Goal: Task Accomplishment & Management: Manage account settings

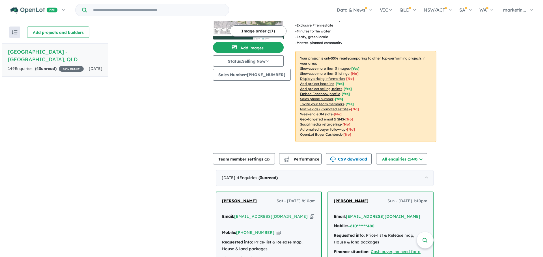
scroll to position [57, 0]
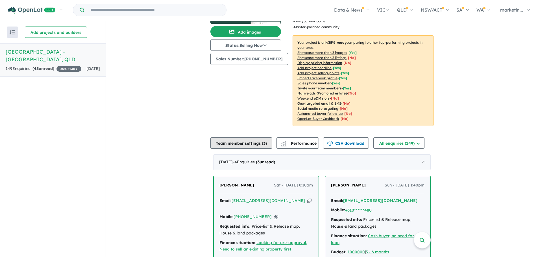
click at [257, 138] on button "Team member settings ( 3 )" at bounding box center [242, 143] width 62 height 11
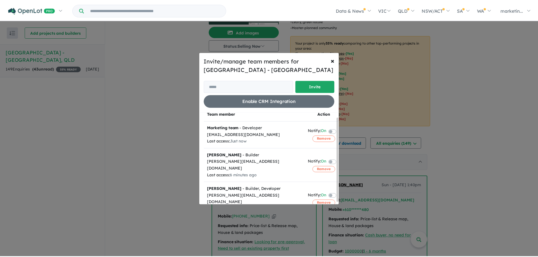
scroll to position [7, 0]
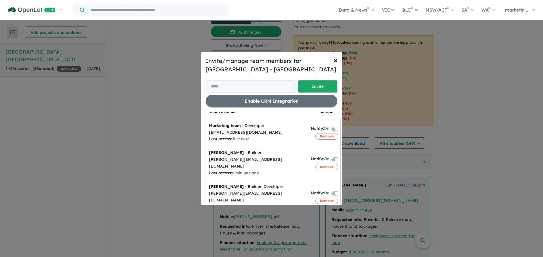
click at [180, 130] on div "Invite/manage team members for Woodbury Estate - Victoria Point Invite Enable C…" at bounding box center [271, 128] width 543 height 257
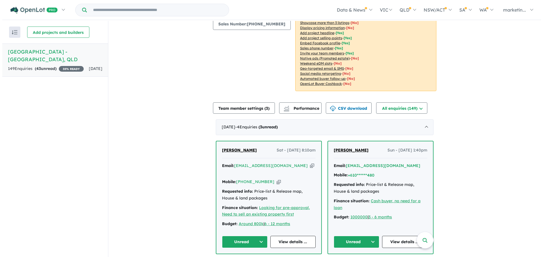
scroll to position [0, 0]
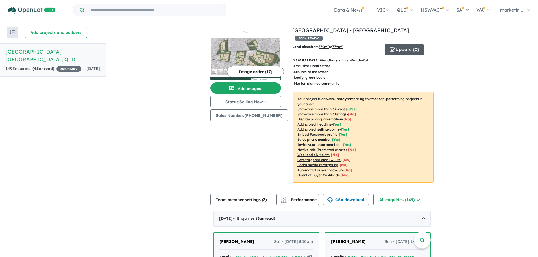
click at [394, 44] on button "Update ( 0 )" at bounding box center [404, 49] width 39 height 11
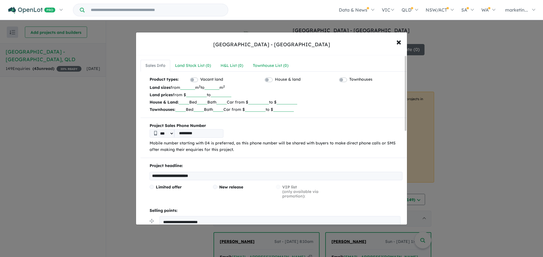
click at [219, 86] on input "***" at bounding box center [211, 87] width 15 height 6
click at [398, 44] on span "×" at bounding box center [398, 42] width 5 height 12
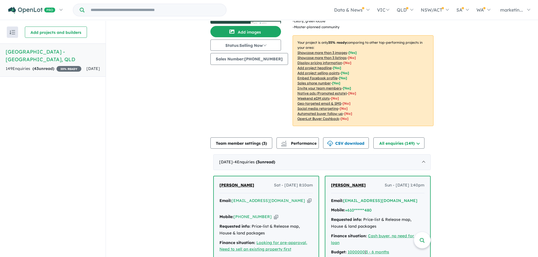
scroll to position [85, 0]
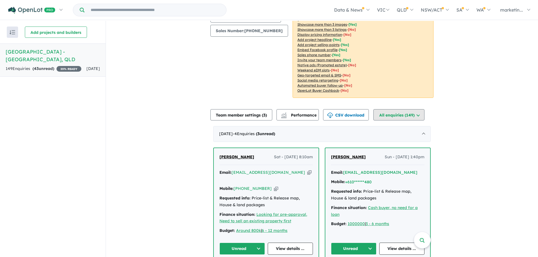
click at [424, 109] on button "All enquiries ( 149 )" at bounding box center [399, 114] width 51 height 11
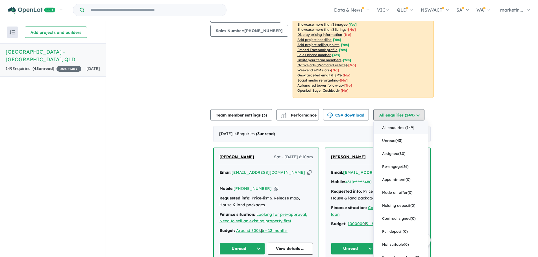
click at [424, 109] on button "All enquiries ( 149 )" at bounding box center [399, 114] width 51 height 11
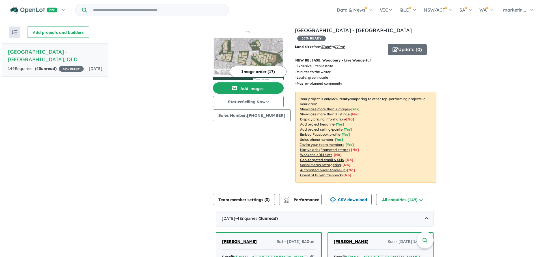
scroll to position [28, 0]
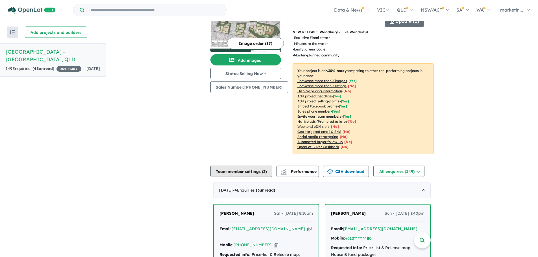
click at [257, 166] on button "Team member settings ( 3 )" at bounding box center [242, 171] width 62 height 11
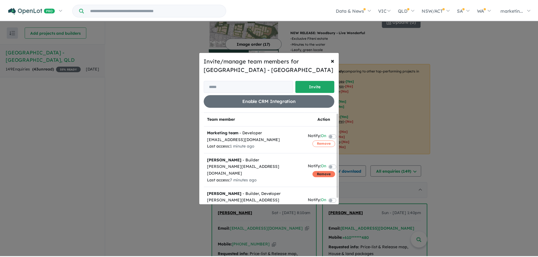
scroll to position [7, 0]
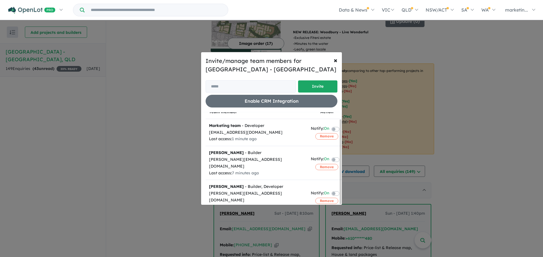
click at [341, 190] on label at bounding box center [341, 193] width 1 height 7
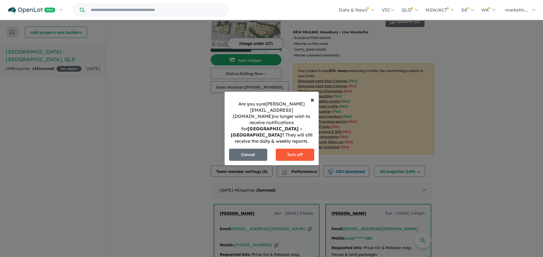
click at [286, 149] on button "Turn off" at bounding box center [294, 155] width 38 height 12
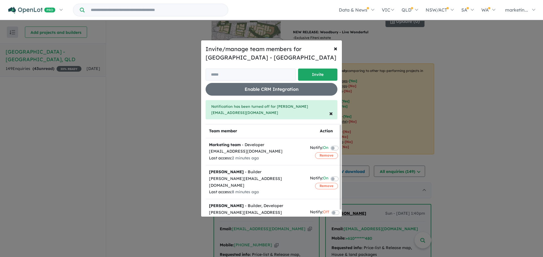
click at [201, 134] on div "Invite/manage team members for Woodbury Estate - Victoria Point Invite Enable C…" at bounding box center [271, 128] width 141 height 177
drag, startPoint x: 184, startPoint y: 133, endPoint x: 211, endPoint y: 121, distance: 29.5
click at [184, 133] on div "Invite/manage team members for Woodbury Estate - Victoria Point Invite Enable C…" at bounding box center [271, 128] width 543 height 257
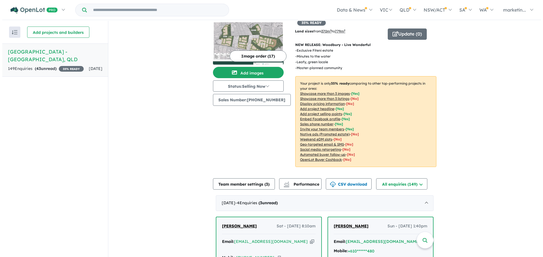
scroll to position [0, 0]
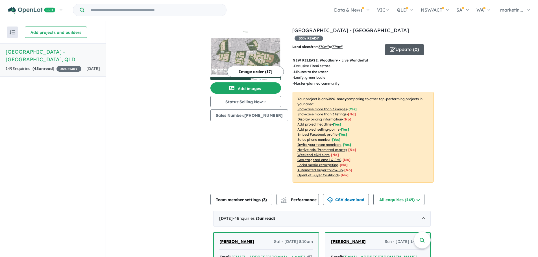
click at [397, 44] on button "Update ( 0 )" at bounding box center [404, 49] width 39 height 11
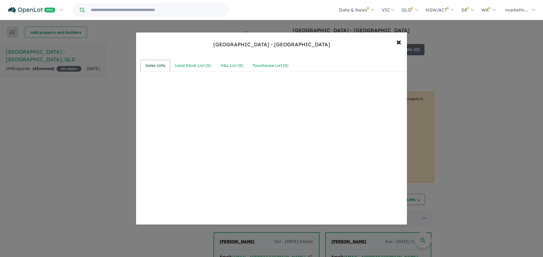
click at [157, 65] on div "Sales Info" at bounding box center [155, 65] width 20 height 7
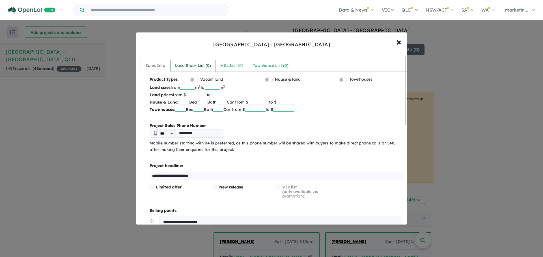
click at [187, 64] on div "Land Stock List ( 0 )" at bounding box center [193, 65] width 36 height 7
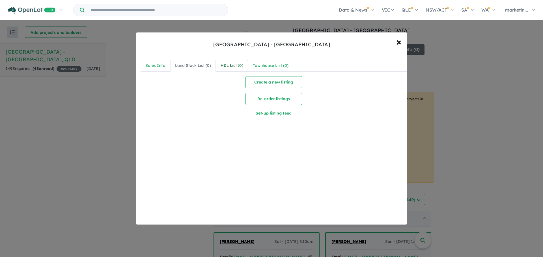
click at [233, 64] on div "H&L List ( 0 )" at bounding box center [231, 65] width 23 height 7
click at [255, 64] on div "Townhouse List ( 0 )" at bounding box center [271, 65] width 36 height 7
click at [399, 42] on span "×" at bounding box center [398, 42] width 5 height 12
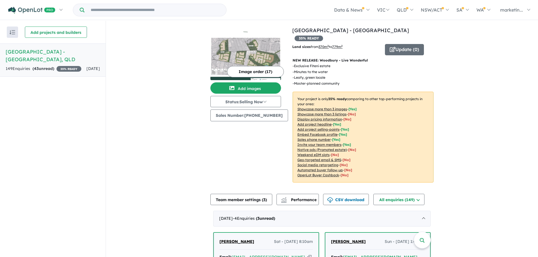
click at [333, 107] on u "Showcase more than 3 images" at bounding box center [323, 109] width 50 height 4
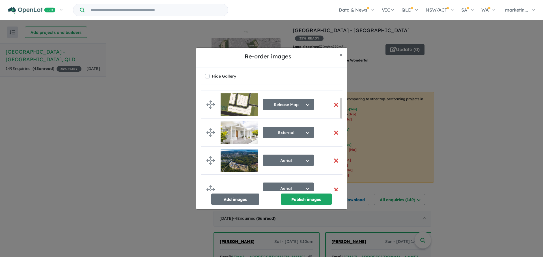
scroll to position [141, 0]
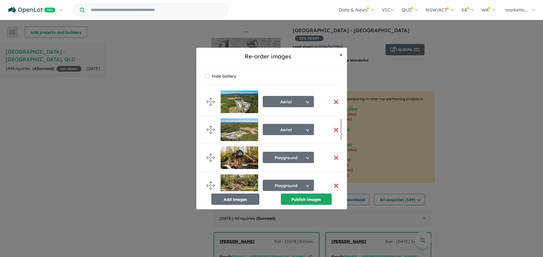
click at [340, 56] on span "×" at bounding box center [340, 54] width 3 height 6
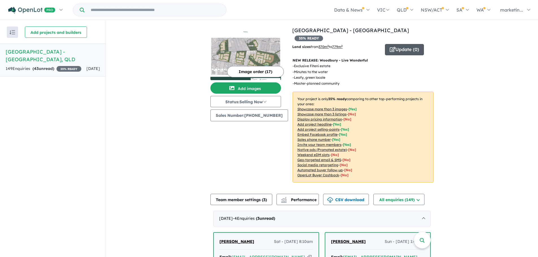
click at [390, 47] on icon "button" at bounding box center [393, 49] width 6 height 5
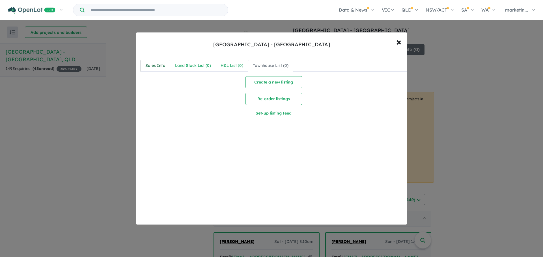
click at [156, 61] on link "Sales Info" at bounding box center [155, 66] width 30 height 12
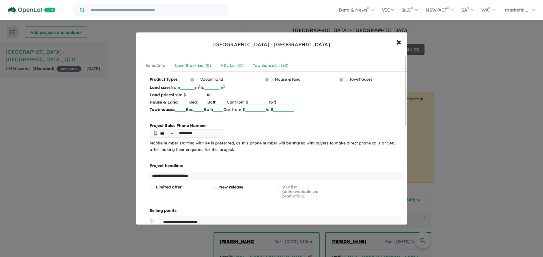
drag, startPoint x: 228, startPoint y: 85, endPoint x: 216, endPoint y: 88, distance: 12.6
click at [216, 88] on input "***" at bounding box center [211, 87] width 15 height 6
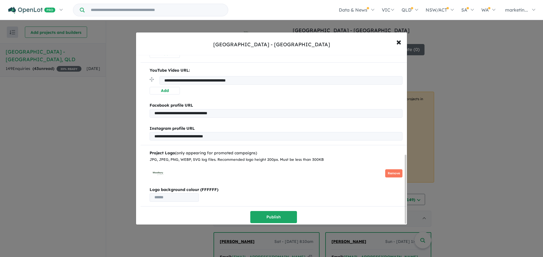
scroll to position [248, 0]
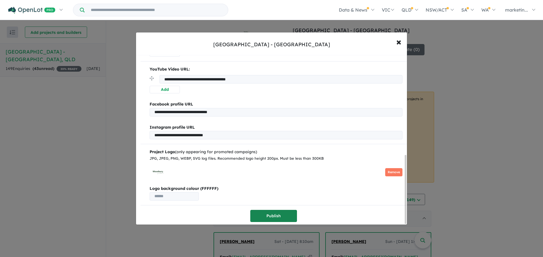
type input "****"
click at [270, 216] on button "Publish" at bounding box center [273, 216] width 47 height 12
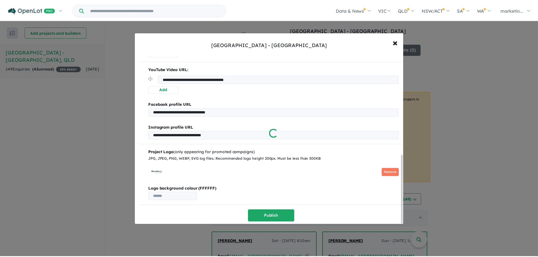
scroll to position [0, 0]
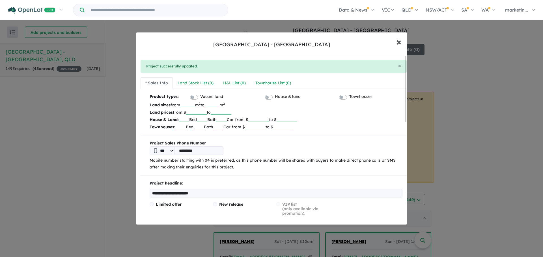
click at [395, 39] on button "× Close" at bounding box center [398, 41] width 16 height 15
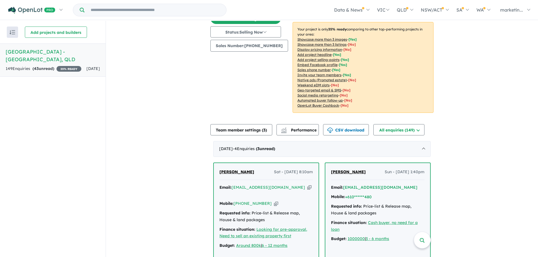
scroll to position [85, 0]
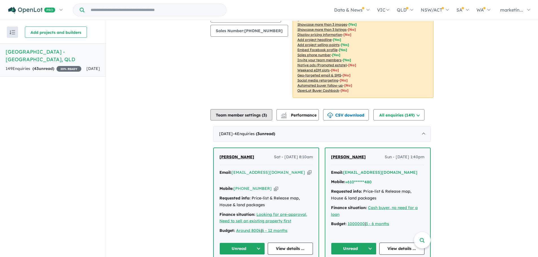
click at [263, 109] on button "Team member settings ( 3 )" at bounding box center [242, 114] width 62 height 11
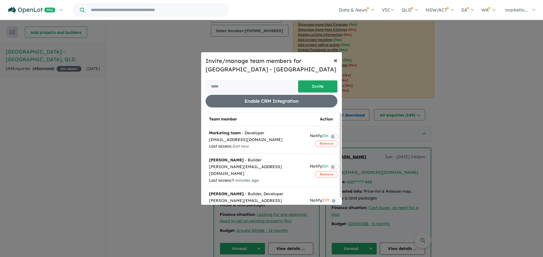
click at [332, 58] on button "× Close" at bounding box center [335, 60] width 13 height 16
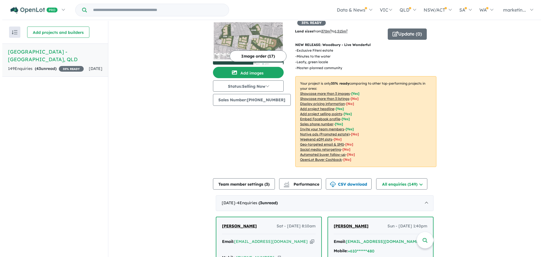
scroll to position [0, 0]
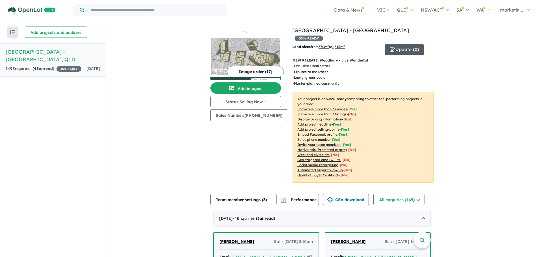
click at [399, 44] on button "Update ( 0 )" at bounding box center [404, 49] width 39 height 11
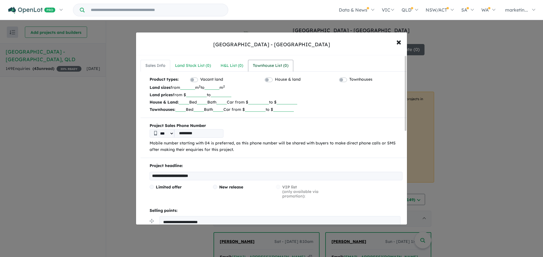
click at [274, 68] on div "Townhouse List ( 0 )" at bounding box center [271, 65] width 36 height 7
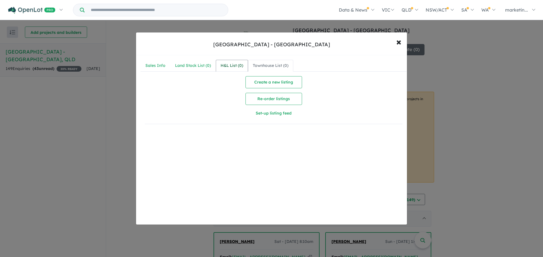
click at [230, 65] on div "H&L List ( 0 )" at bounding box center [231, 65] width 23 height 7
click at [196, 63] on div "Land Stock List ( 0 )" at bounding box center [193, 65] width 36 height 7
click at [149, 66] on div "Sales Info" at bounding box center [155, 65] width 20 height 7
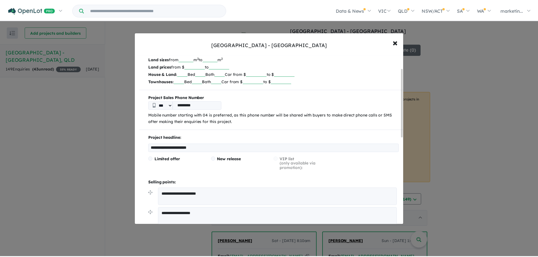
scroll to position [170, 0]
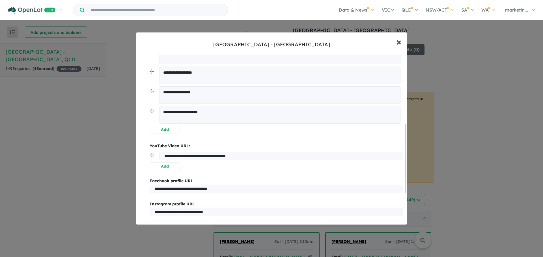
click at [398, 42] on span "×" at bounding box center [398, 42] width 5 height 12
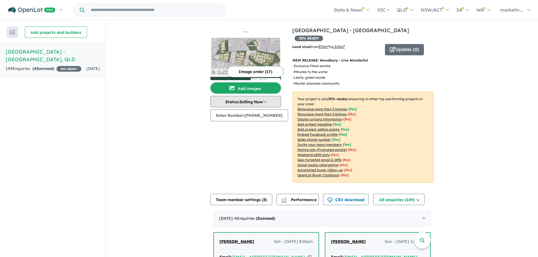
click at [267, 100] on button "Status: Selling Now" at bounding box center [246, 101] width 71 height 11
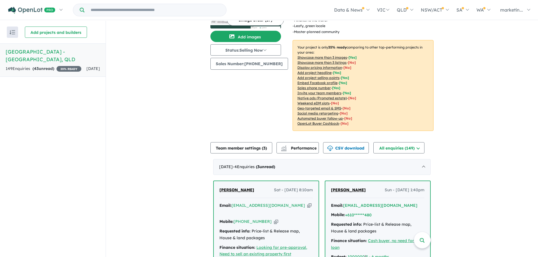
scroll to position [57, 0]
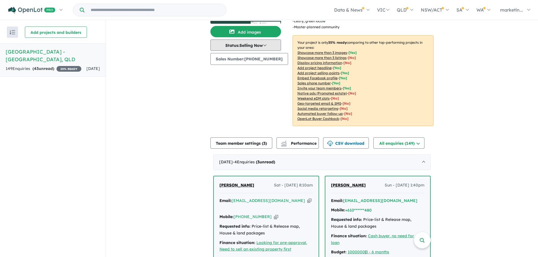
click at [268, 47] on button "Status: Selling Now" at bounding box center [246, 45] width 71 height 11
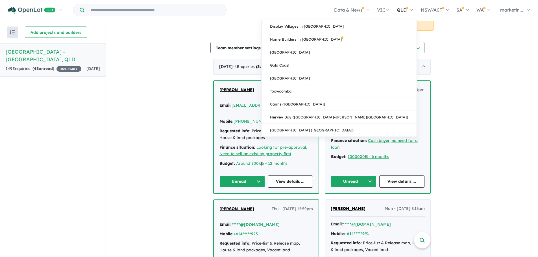
scroll to position [63, 0]
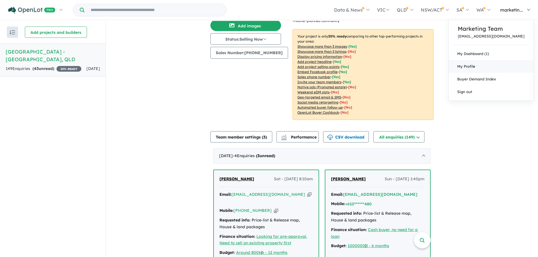
click at [476, 66] on span "My Profile" at bounding box center [466, 66] width 18 height 5
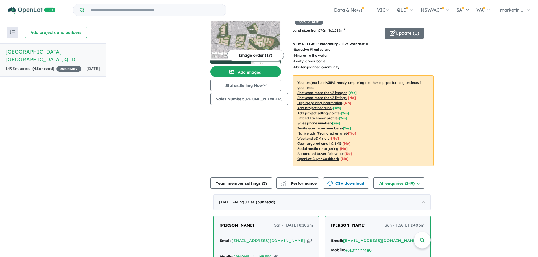
scroll to position [28, 0]
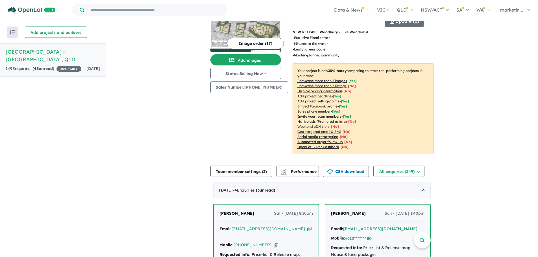
click at [312, 114] on u "Invite your team members" at bounding box center [320, 116] width 44 height 4
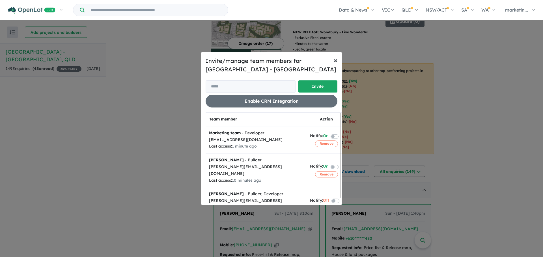
click at [335, 62] on span "×" at bounding box center [335, 60] width 4 height 8
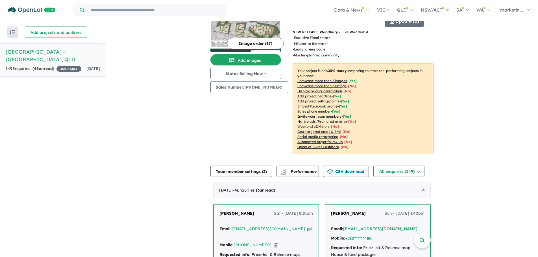
click at [305, 104] on u "Embed Facebook profile" at bounding box center [318, 106] width 40 height 4
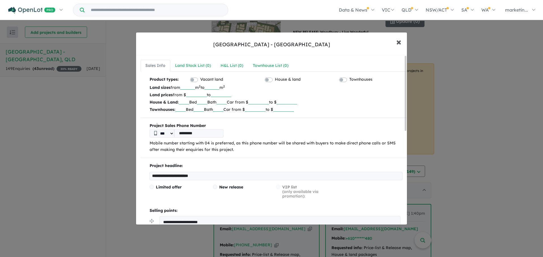
click at [401, 42] on span "×" at bounding box center [398, 42] width 5 height 12
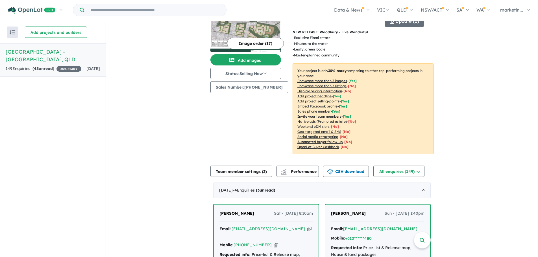
click at [308, 99] on u "Add project selling-points" at bounding box center [319, 101] width 42 height 4
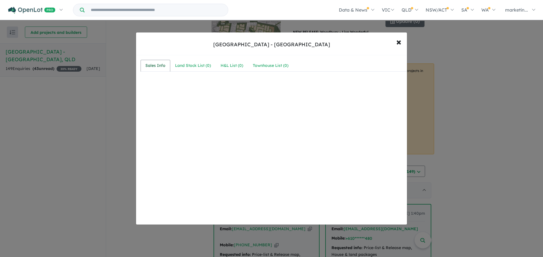
click at [167, 67] on link "Sales Info" at bounding box center [155, 66] width 30 height 12
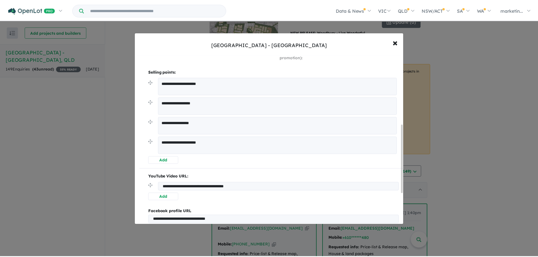
scroll to position [135, 0]
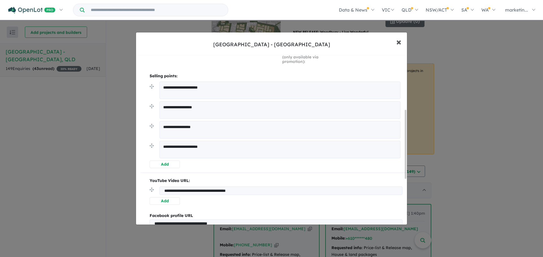
drag, startPoint x: 395, startPoint y: 42, endPoint x: 392, endPoint y: 44, distance: 3.4
click at [394, 42] on button "× Close" at bounding box center [398, 41] width 16 height 15
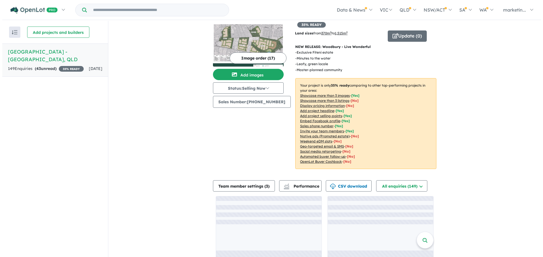
scroll to position [28, 0]
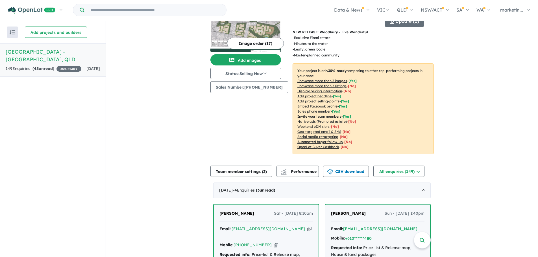
click at [236, 49] on button "Image order ( 17 )" at bounding box center [255, 43] width 57 height 11
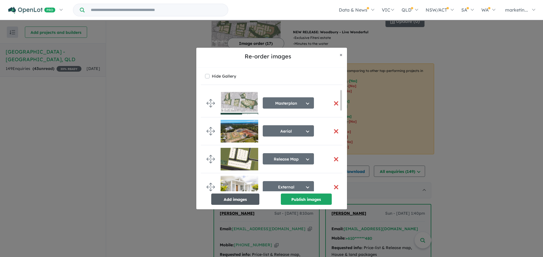
click at [225, 201] on button "Add images" at bounding box center [235, 199] width 48 height 11
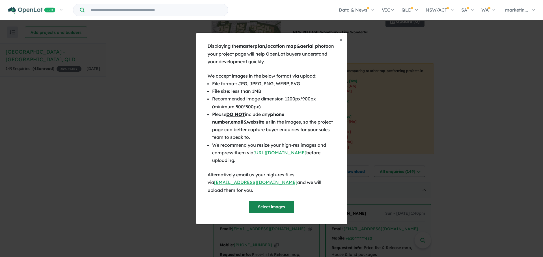
click at [262, 204] on button "Select images" at bounding box center [271, 207] width 45 height 12
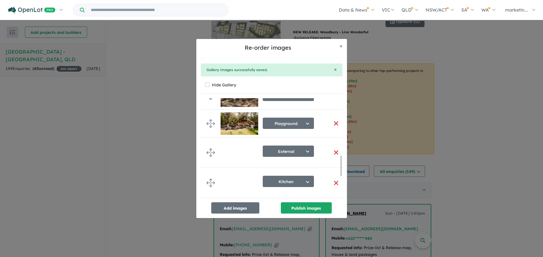
scroll to position [399, 0]
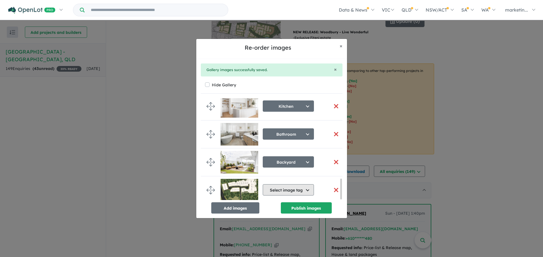
click at [277, 189] on button "Select image tag" at bounding box center [287, 190] width 51 height 11
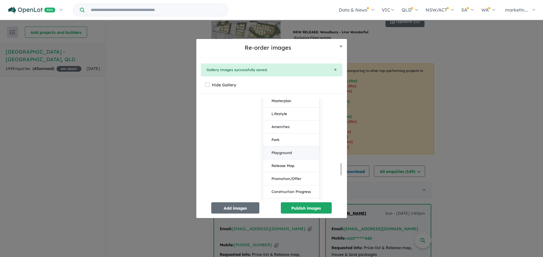
scroll to position [541, 0]
click at [290, 162] on button "Release Map" at bounding box center [291, 163] width 56 height 13
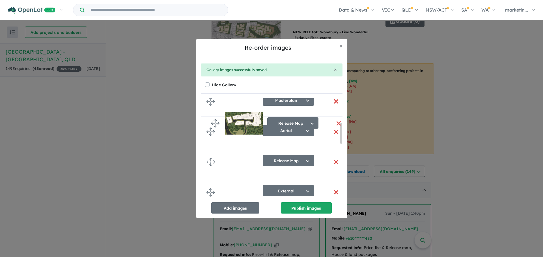
scroll to position [0, 0]
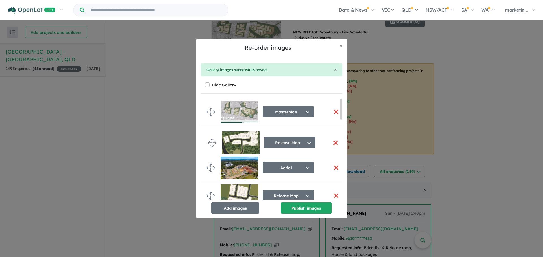
drag, startPoint x: 210, startPoint y: 185, endPoint x: 211, endPoint y: 140, distance: 45.5
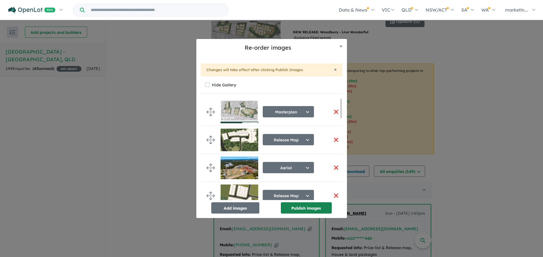
click at [295, 212] on button "Publish images" at bounding box center [306, 208] width 51 height 11
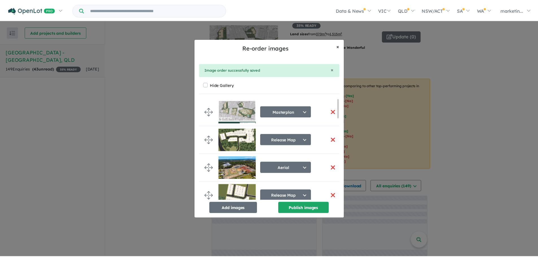
scroll to position [28, 0]
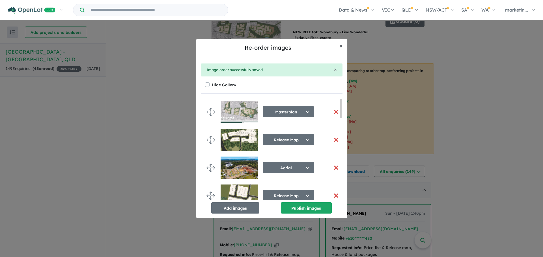
click at [342, 47] on button "× Close" at bounding box center [341, 46] width 12 height 14
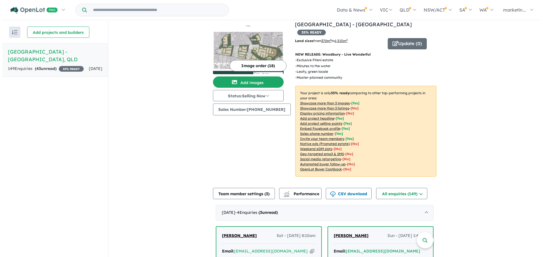
scroll to position [0, 0]
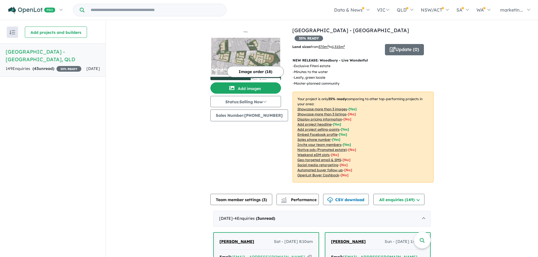
click at [247, 41] on img at bounding box center [246, 59] width 71 height 42
click at [253, 88] on button "Add images" at bounding box center [246, 88] width 71 height 11
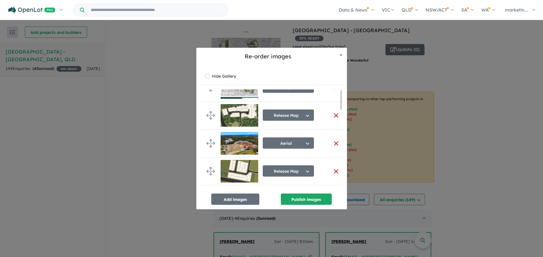
scroll to position [28, 0]
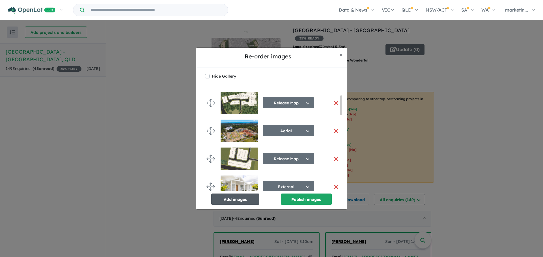
click at [233, 202] on button "Add images" at bounding box center [235, 199] width 48 height 11
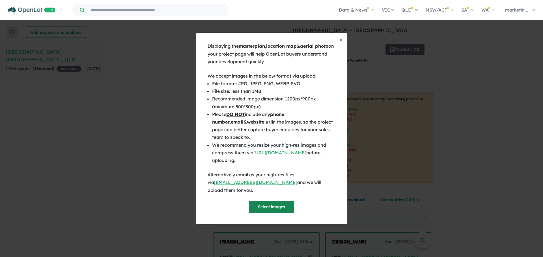
click at [263, 201] on button "Select images" at bounding box center [271, 207] width 45 height 12
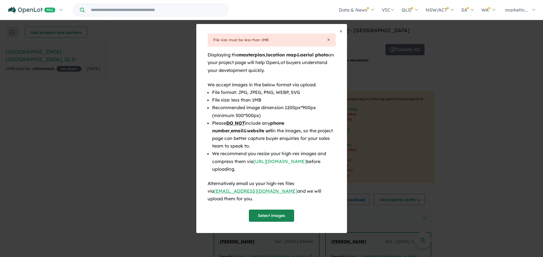
click at [271, 210] on button "Select images" at bounding box center [271, 216] width 45 height 12
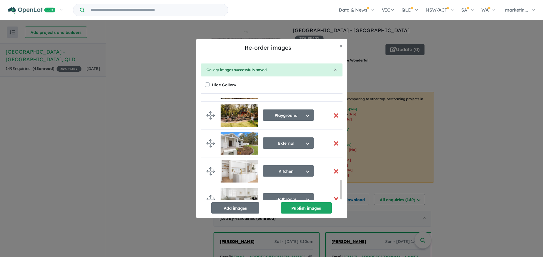
scroll to position [429, 0]
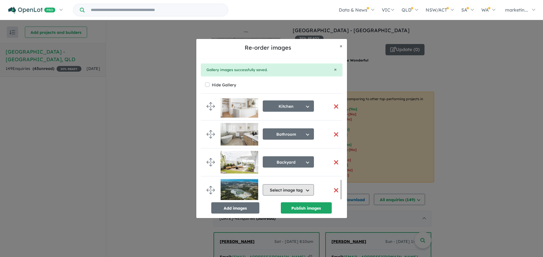
click at [281, 190] on button "Select image tag" at bounding box center [287, 190] width 51 height 11
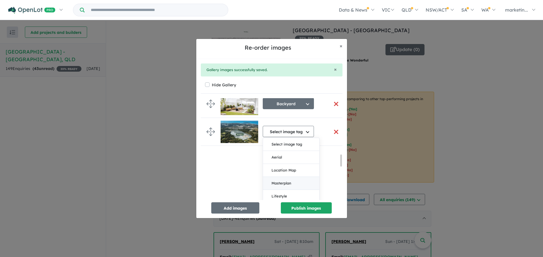
click at [288, 184] on button "Masterplan" at bounding box center [291, 183] width 56 height 13
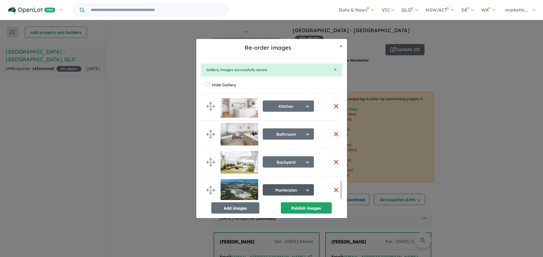
click at [296, 187] on button "Masterplan" at bounding box center [287, 190] width 51 height 11
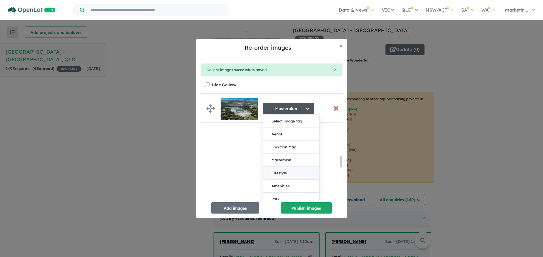
scroll to position [547, 0]
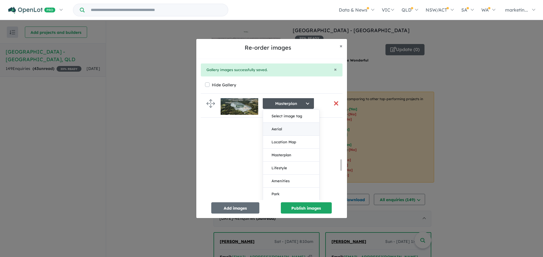
click at [287, 130] on button "Aerial" at bounding box center [291, 129] width 56 height 13
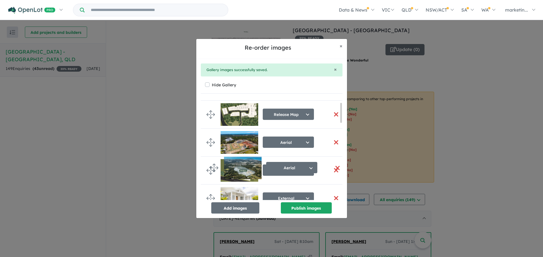
scroll to position [0, 0]
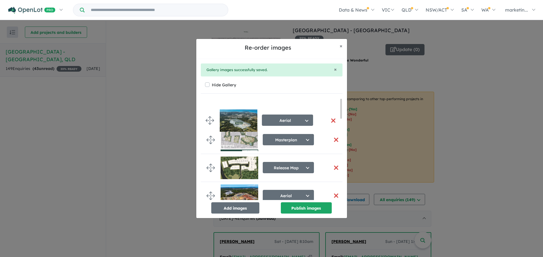
drag, startPoint x: 211, startPoint y: 186, endPoint x: 211, endPoint y: 117, distance: 68.4
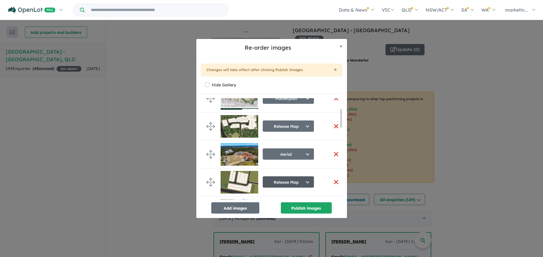
scroll to position [57, 0]
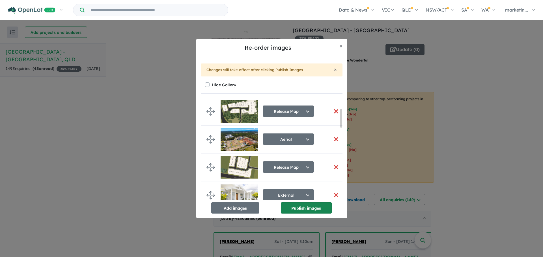
click at [301, 209] on button "Publish images" at bounding box center [306, 208] width 51 height 11
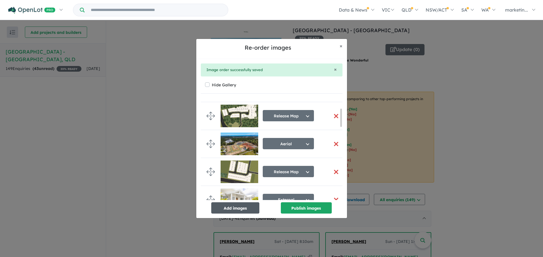
click at [239, 204] on button "Add images" at bounding box center [235, 208] width 48 height 11
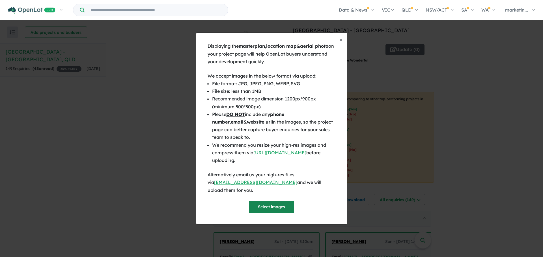
click at [262, 203] on button "Select images" at bounding box center [271, 207] width 45 height 12
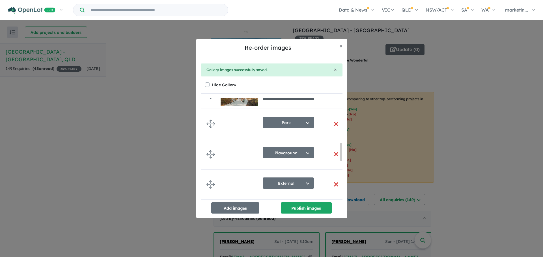
scroll to position [460, 0]
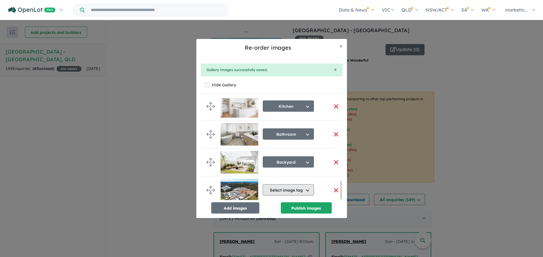
click at [281, 190] on button "Select image tag" at bounding box center [287, 190] width 51 height 11
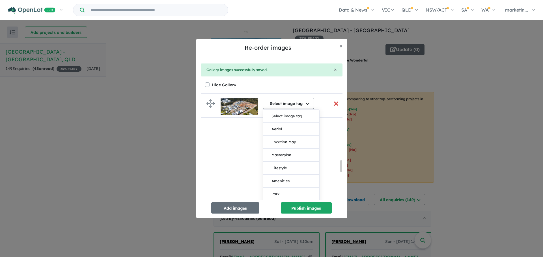
scroll to position [573, 0]
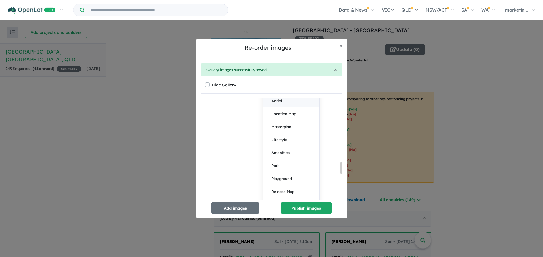
click at [284, 99] on button "Aerial" at bounding box center [291, 101] width 56 height 13
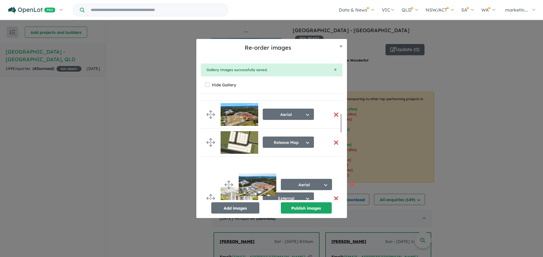
scroll to position [85, 0]
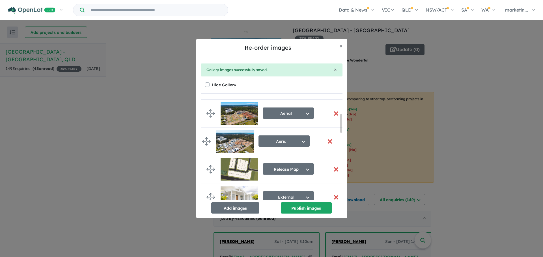
drag, startPoint x: 210, startPoint y: 165, endPoint x: 206, endPoint y: 139, distance: 26.3
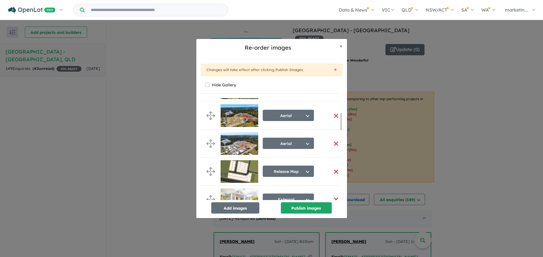
click at [336, 116] on button "button" at bounding box center [336, 116] width 12 height 12
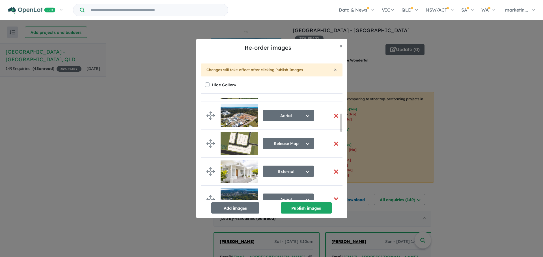
scroll to position [113, 0]
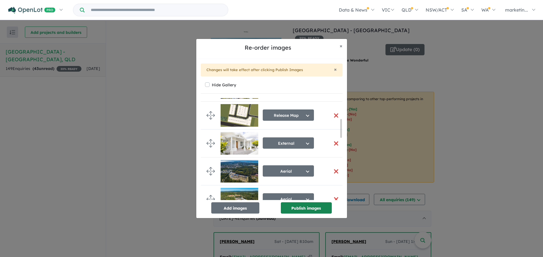
click at [300, 208] on button "Publish images" at bounding box center [306, 208] width 51 height 11
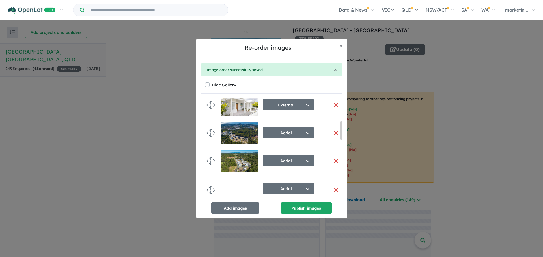
scroll to position [170, 0]
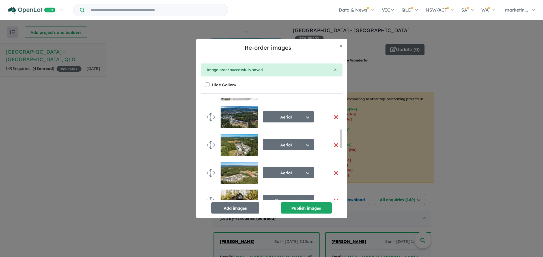
click at [333, 173] on button "button" at bounding box center [336, 173] width 12 height 12
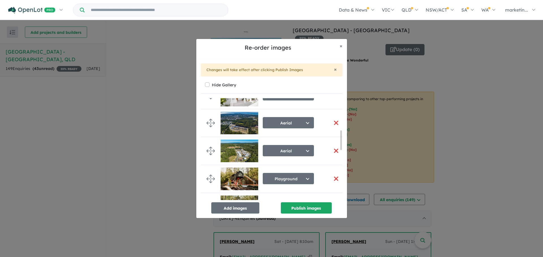
click at [333, 149] on button "button" at bounding box center [336, 151] width 12 height 12
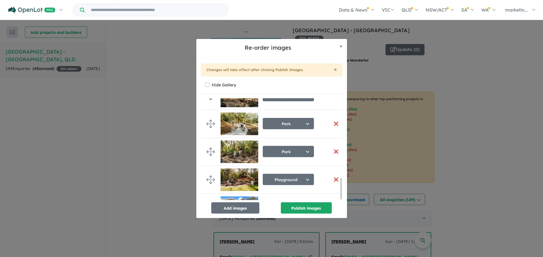
scroll to position [383, 0]
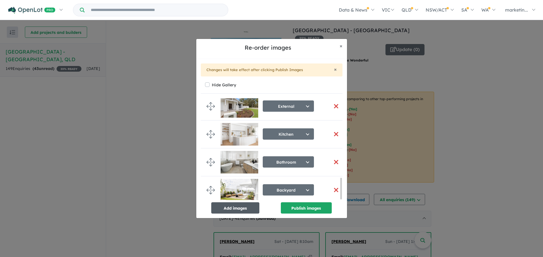
click at [234, 204] on button "Add images" at bounding box center [235, 208] width 48 height 11
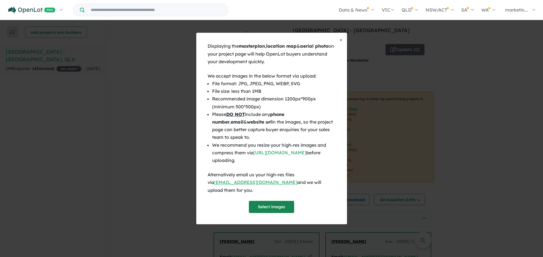
click at [265, 203] on button "Select images" at bounding box center [271, 207] width 45 height 12
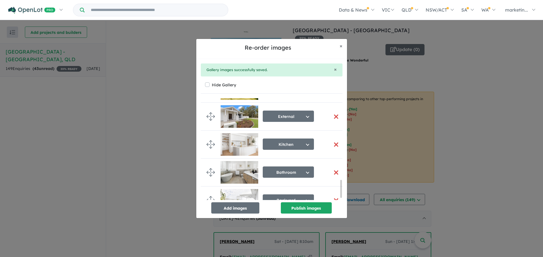
scroll to position [483, 0]
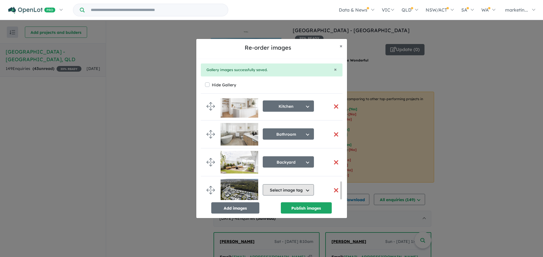
click at [279, 185] on button "Select image tag" at bounding box center [287, 190] width 51 height 11
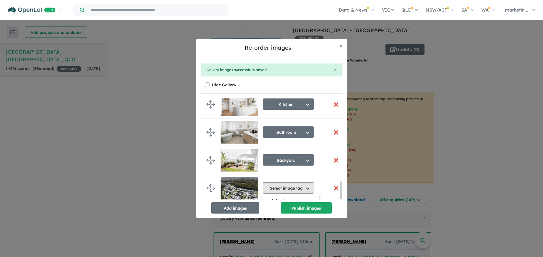
click at [279, 189] on button "Select image tag" at bounding box center [287, 188] width 51 height 11
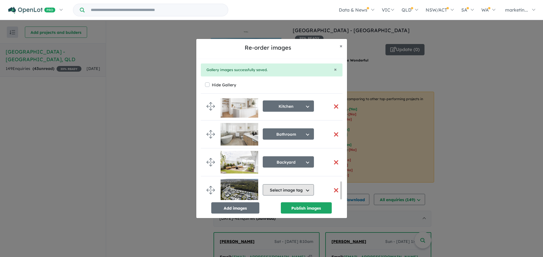
click at [282, 188] on button "Select image tag" at bounding box center [287, 190] width 51 height 11
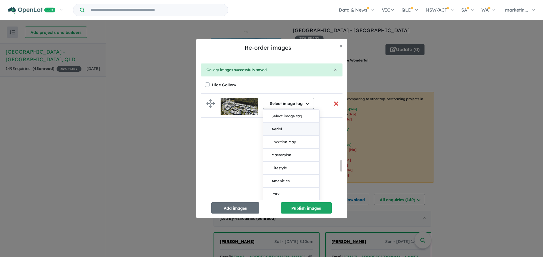
click at [285, 129] on button "Aerial" at bounding box center [291, 129] width 56 height 13
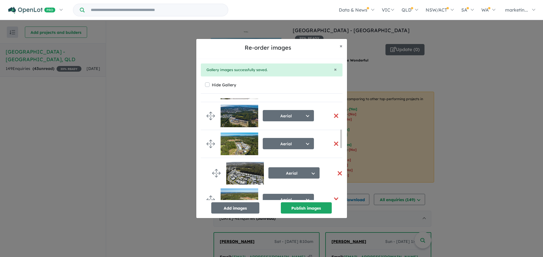
scroll to position [147, 0]
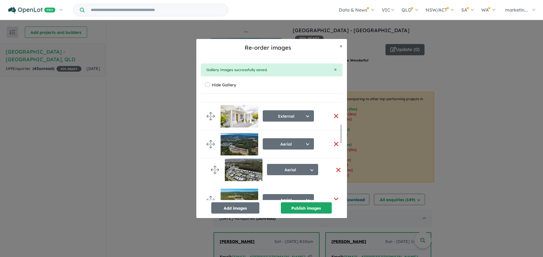
drag, startPoint x: 210, startPoint y: 187, endPoint x: 214, endPoint y: 169, distance: 18.8
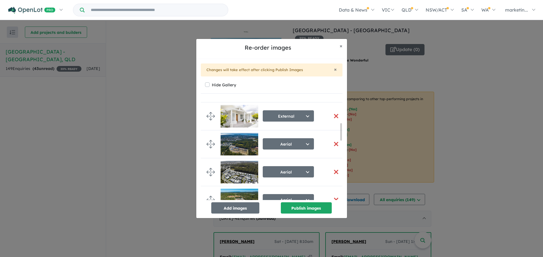
click at [331, 144] on button "button" at bounding box center [336, 144] width 12 height 12
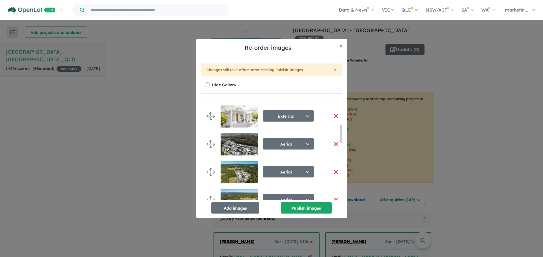
scroll to position [175, 0]
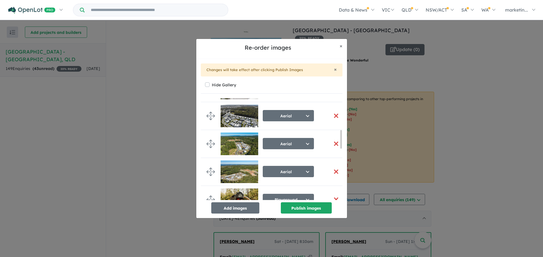
click at [332, 171] on button "button" at bounding box center [336, 172] width 12 height 12
click at [333, 143] on button "button" at bounding box center [336, 144] width 12 height 12
click at [333, 144] on button "button" at bounding box center [336, 144] width 12 height 12
click at [298, 207] on button "Publish images" at bounding box center [306, 208] width 51 height 11
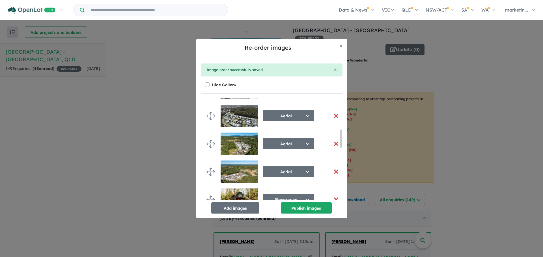
click at [335, 144] on button "button" at bounding box center [336, 144] width 12 height 12
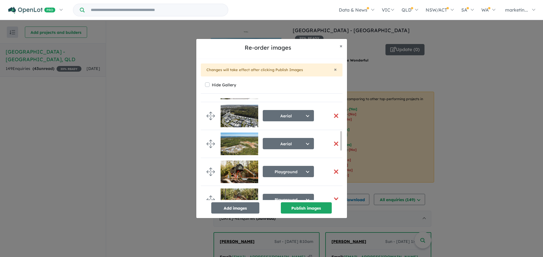
click at [334, 144] on button "button" at bounding box center [336, 144] width 12 height 12
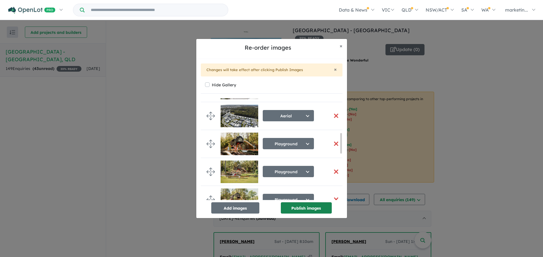
click at [309, 207] on button "Publish images" at bounding box center [306, 208] width 51 height 11
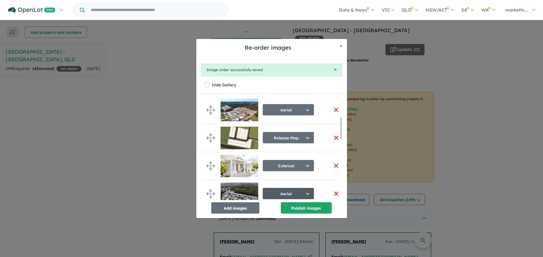
scroll to position [0, 0]
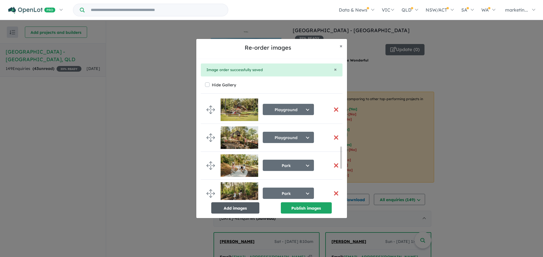
click at [242, 205] on button "Add images" at bounding box center [235, 208] width 48 height 11
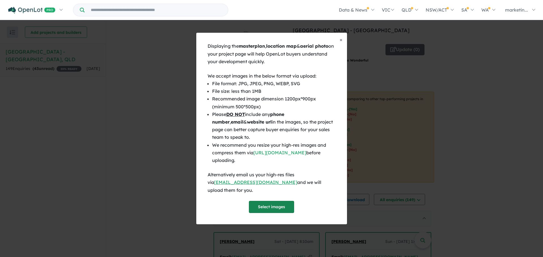
click at [261, 201] on button "Select images" at bounding box center [271, 207] width 45 height 12
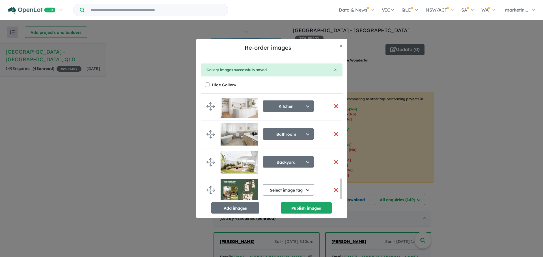
scroll to position [399, 0]
click at [290, 186] on button "Select image tag" at bounding box center [287, 190] width 51 height 11
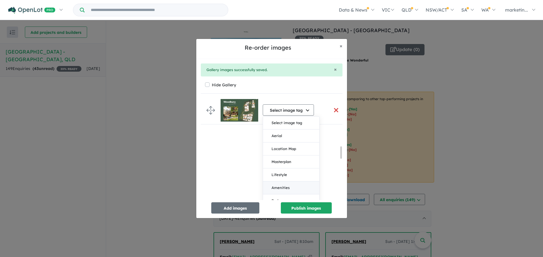
scroll to position [484, 0]
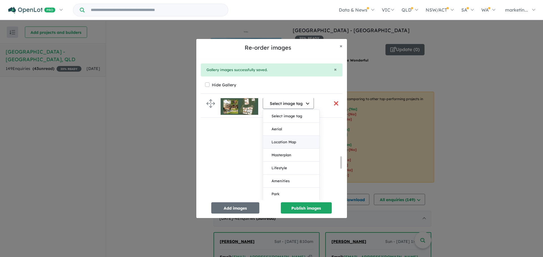
click at [301, 142] on button "Location Map" at bounding box center [291, 142] width 56 height 13
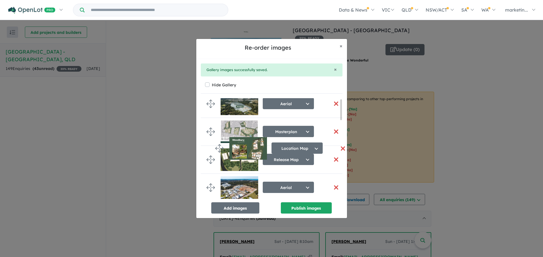
scroll to position [0, 0]
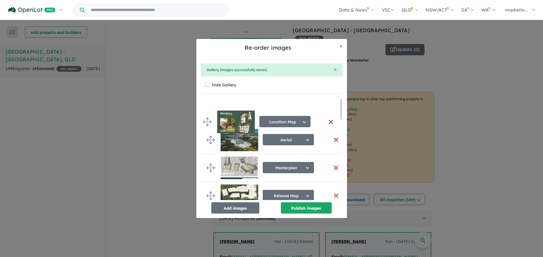
drag, startPoint x: 210, startPoint y: 186, endPoint x: 206, endPoint y: 120, distance: 66.5
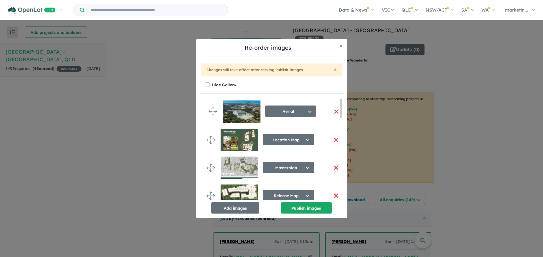
drag, startPoint x: 211, startPoint y: 136, endPoint x: 213, endPoint y: 107, distance: 28.6
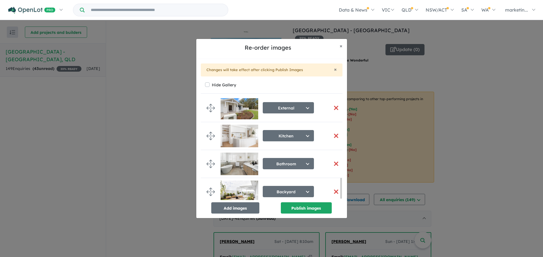
scroll to position [399, 0]
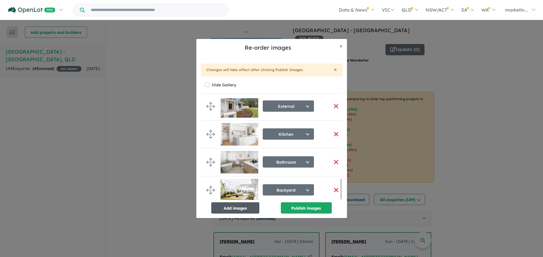
click at [239, 210] on button "Add images" at bounding box center [235, 208] width 48 height 11
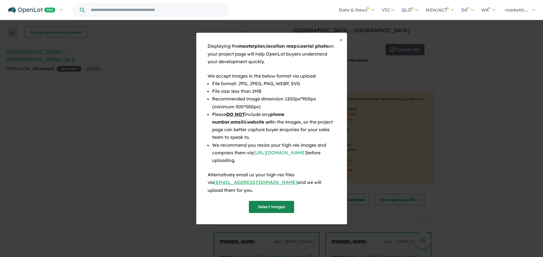
click at [273, 206] on button "Select images" at bounding box center [271, 207] width 45 height 12
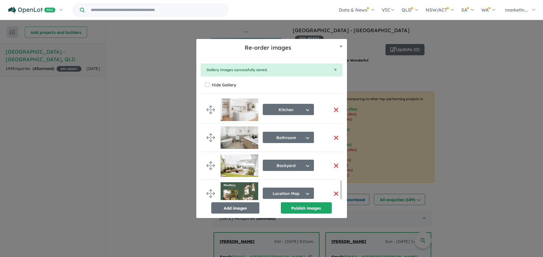
scroll to position [457, 0]
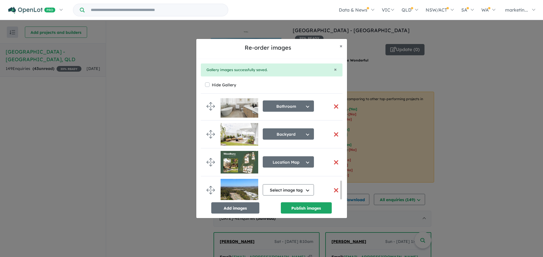
click at [285, 194] on div "Select image tag Select image tag Aerial Location Map Masterplan Lifestyle Amen…" at bounding box center [287, 190] width 51 height 15
click at [287, 188] on button "Select image tag" at bounding box center [287, 190] width 51 height 11
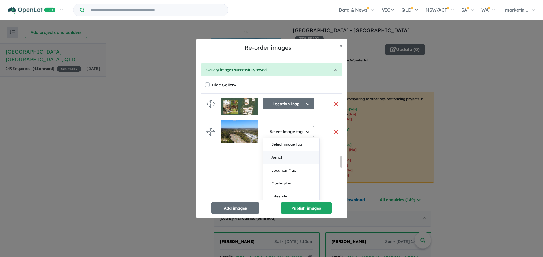
click at [283, 156] on button "Aerial" at bounding box center [291, 157] width 56 height 13
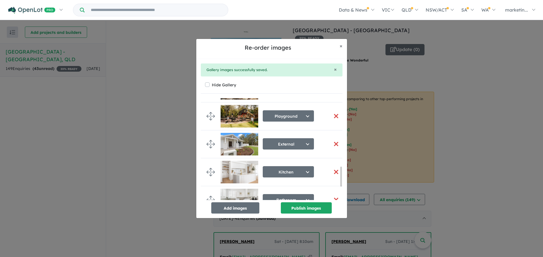
scroll to position [396, 0]
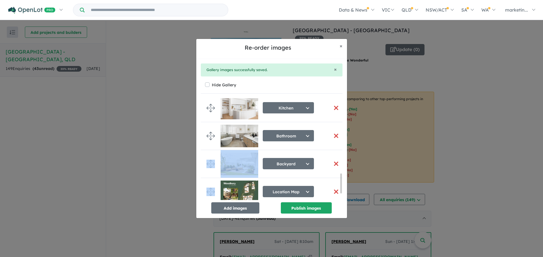
drag, startPoint x: 212, startPoint y: 187, endPoint x: 215, endPoint y: 170, distance: 17.2
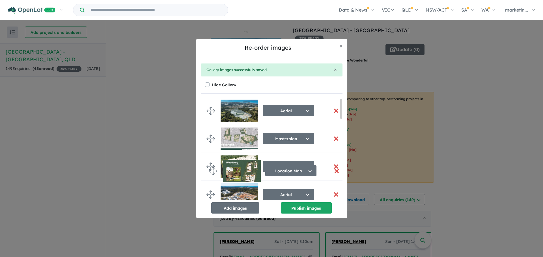
scroll to position [0, 0]
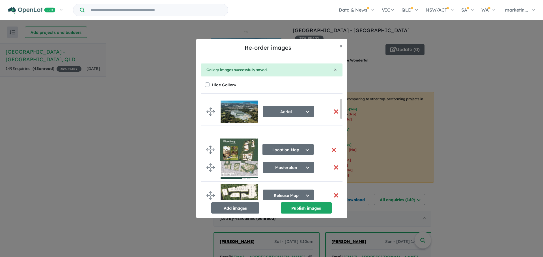
drag, startPoint x: 213, startPoint y: 195, endPoint x: 212, endPoint y: 153, distance: 42.1
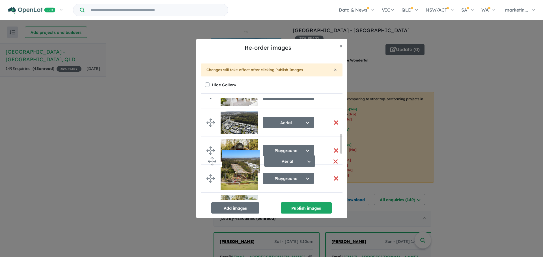
scroll to position [173, 0]
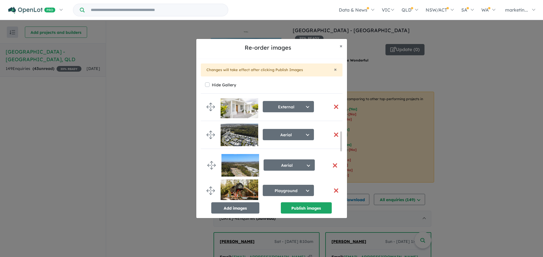
drag, startPoint x: 211, startPoint y: 188, endPoint x: 212, endPoint y: 165, distance: 22.9
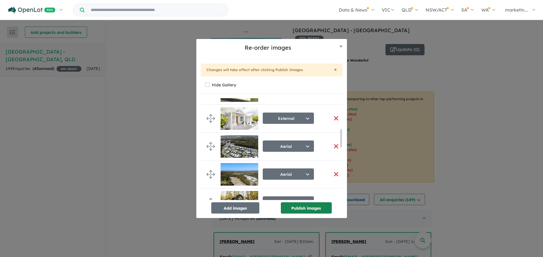
click at [310, 207] on button "Publish images" at bounding box center [306, 208] width 51 height 11
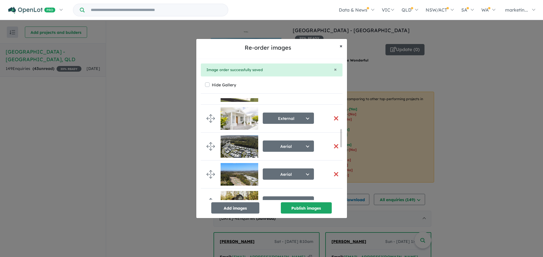
click at [340, 47] on span "×" at bounding box center [340, 46] width 3 height 6
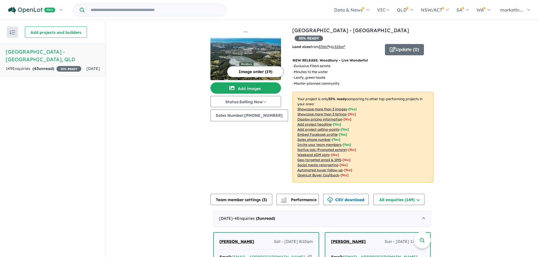
click at [310, 127] on u "Add project selling-points" at bounding box center [319, 129] width 42 height 4
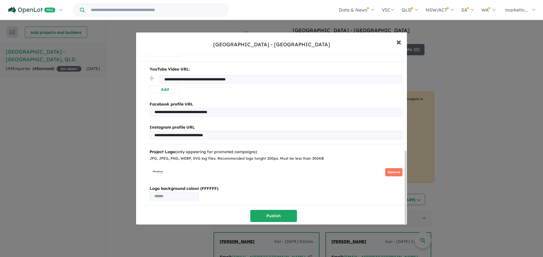
click at [396, 43] on span "×" at bounding box center [398, 42] width 5 height 12
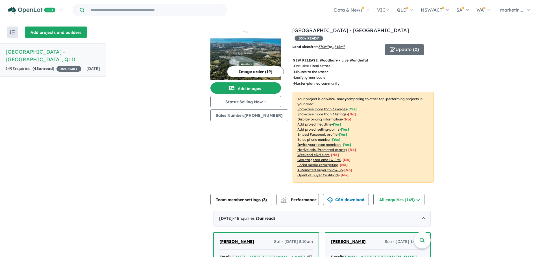
click at [36, 29] on button "Add projects and builders" at bounding box center [56, 32] width 62 height 11
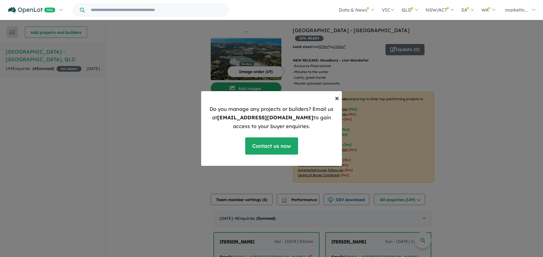
click at [336, 99] on span "×" at bounding box center [337, 98] width 4 height 10
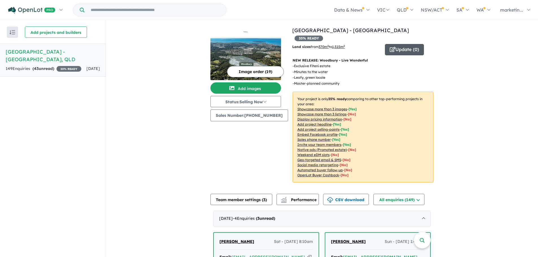
click at [390, 47] on icon "button" at bounding box center [393, 49] width 6 height 5
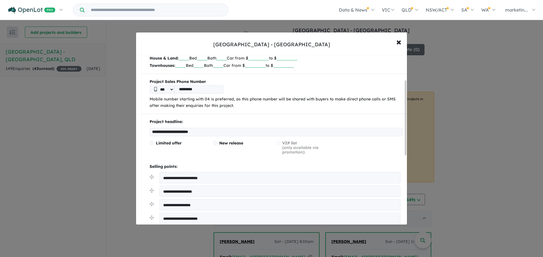
scroll to position [57, 0]
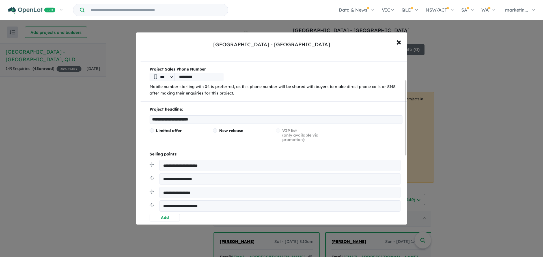
click at [287, 134] on div "Limited offer New release VIP list (only available via promotion):" at bounding box center [275, 138] width 253 height 18
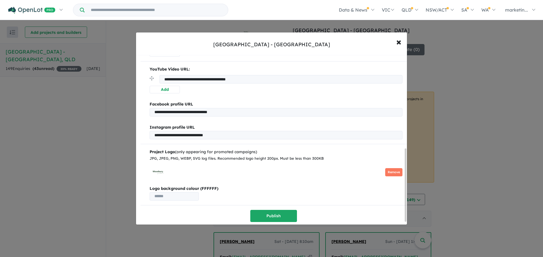
scroll to position [223, 0]
click at [401, 42] on span "×" at bounding box center [398, 42] width 5 height 12
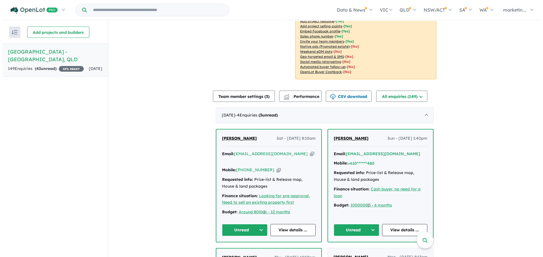
scroll to position [127, 0]
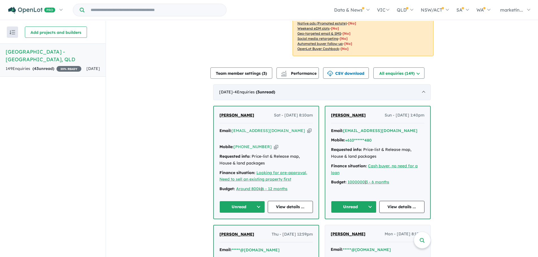
click at [255, 90] on span "- 4 Enquir ies ( 3 unread)" at bounding box center [254, 92] width 42 height 5
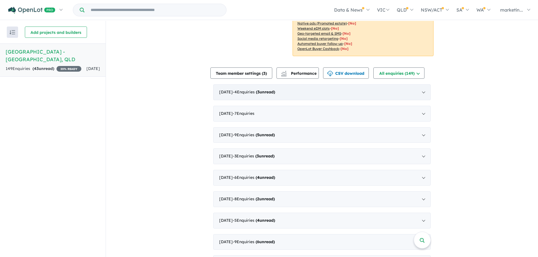
click at [255, 90] on span "- 4 Enquir ies ( 3 unread)" at bounding box center [254, 92] width 42 height 5
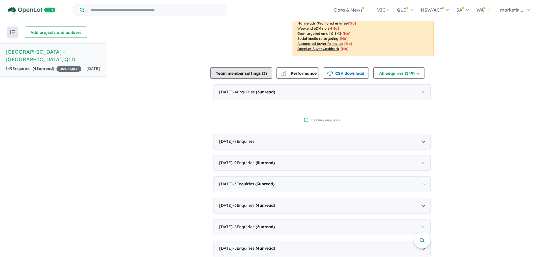
click at [253, 68] on button "Team member settings ( 3 )" at bounding box center [242, 73] width 62 height 11
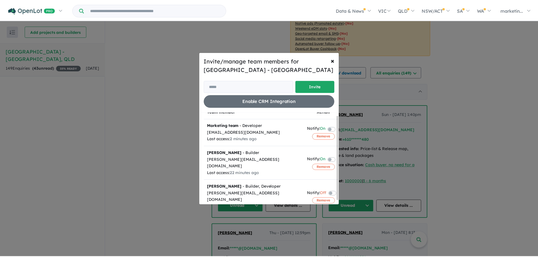
scroll to position [0, 0]
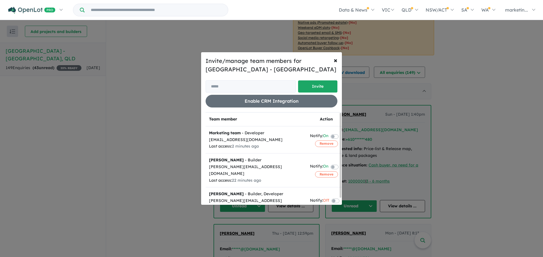
click at [253, 132] on div "Marketing team - Developer" at bounding box center [256, 133] width 94 height 7
click at [289, 138] on div "[EMAIL_ADDRESS][DOMAIN_NAME]" at bounding box center [256, 140] width 94 height 7
click at [335, 59] on span "×" at bounding box center [335, 60] width 4 height 8
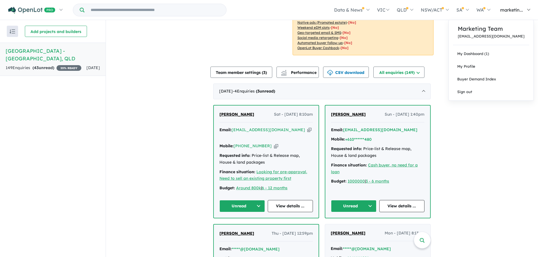
click at [530, 11] on link "marketin..." at bounding box center [514, 10] width 40 height 20
click at [500, 62] on link "My Profile" at bounding box center [491, 66] width 85 height 13
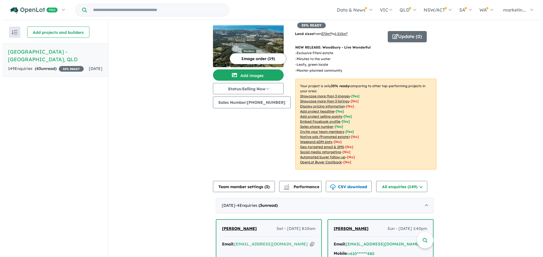
scroll to position [28, 0]
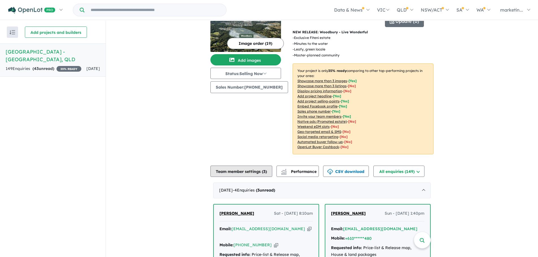
click at [253, 166] on button "Team member settings ( 3 )" at bounding box center [242, 171] width 62 height 11
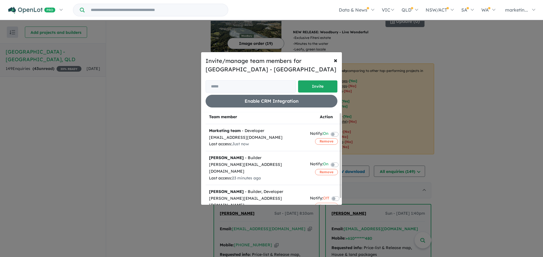
scroll to position [0, 0]
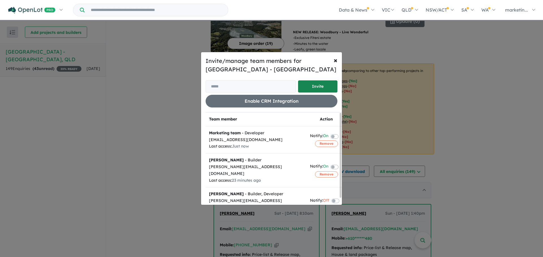
click at [304, 86] on button "Invite" at bounding box center [317, 87] width 39 height 12
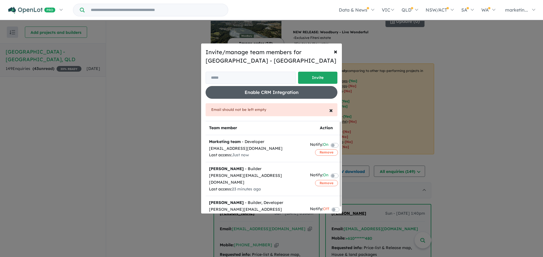
click at [283, 90] on button "Enable CRM Integration" at bounding box center [271, 92] width 132 height 13
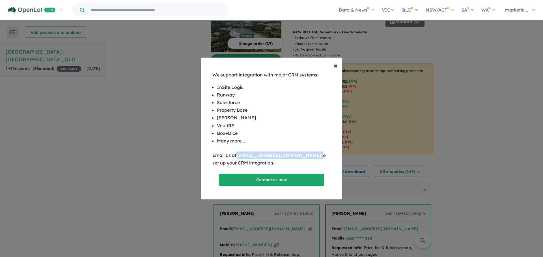
drag, startPoint x: 296, startPoint y: 154, endPoint x: 238, endPoint y: 154, distance: 57.6
click at [238, 154] on p "Email us at support@openlot.com.au to set up your CRM integration." at bounding box center [271, 159] width 118 height 15
copy p "[EMAIL_ADDRESS][DOMAIN_NAME]"
click at [335, 67] on span "×" at bounding box center [335, 65] width 4 height 8
